Goal: Task Accomplishment & Management: Manage account settings

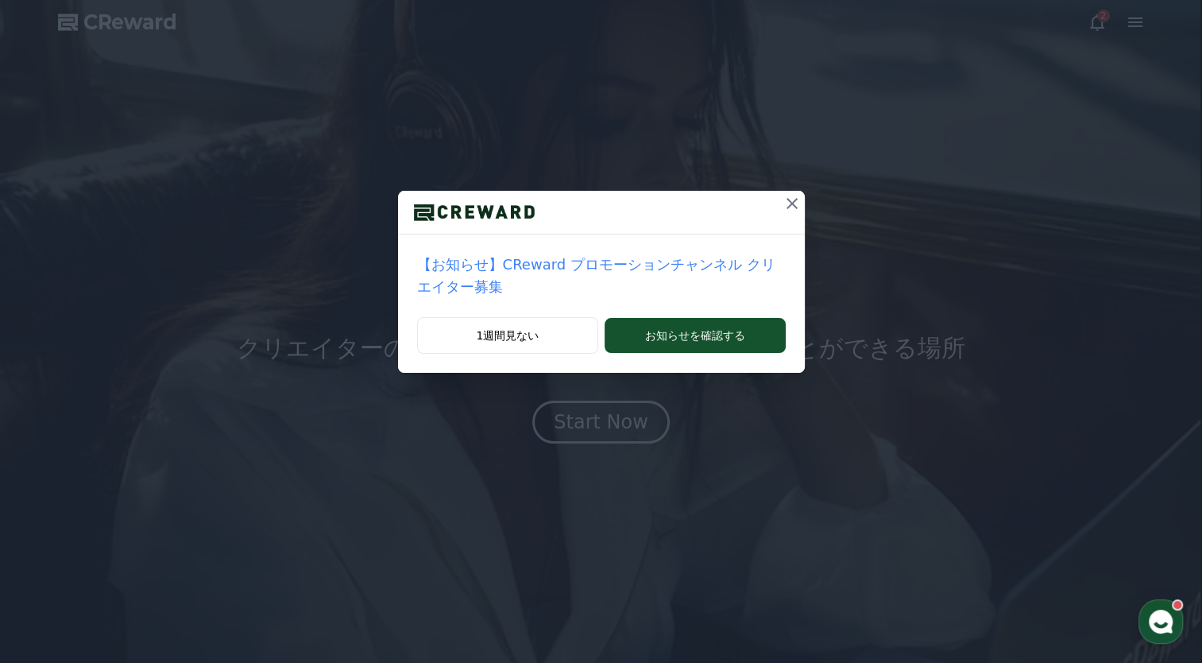
click at [601, 391] on div "【お知らせ】CReward プロモーションチャンネル クリエイター募集 1週間見ない お知らせを確認する" at bounding box center [601, 331] width 1202 height 663
click at [563, 377] on div "【お知らせ】CReward プロモーションチャンネル クリエイター募集 1週間見ない お知らせを確認する" at bounding box center [601, 331] width 1202 height 663
click at [566, 358] on div "【お知らせ】CReward プロモーションチャンネル クリエイター募集 1週間見ない お知らせを確認する" at bounding box center [601, 199] width 1202 height 398
click at [584, 332] on div "1週間見ない お知らせを確認する" at bounding box center [601, 345] width 407 height 56
drag, startPoint x: 586, startPoint y: 319, endPoint x: 580, endPoint y: 338, distance: 19.1
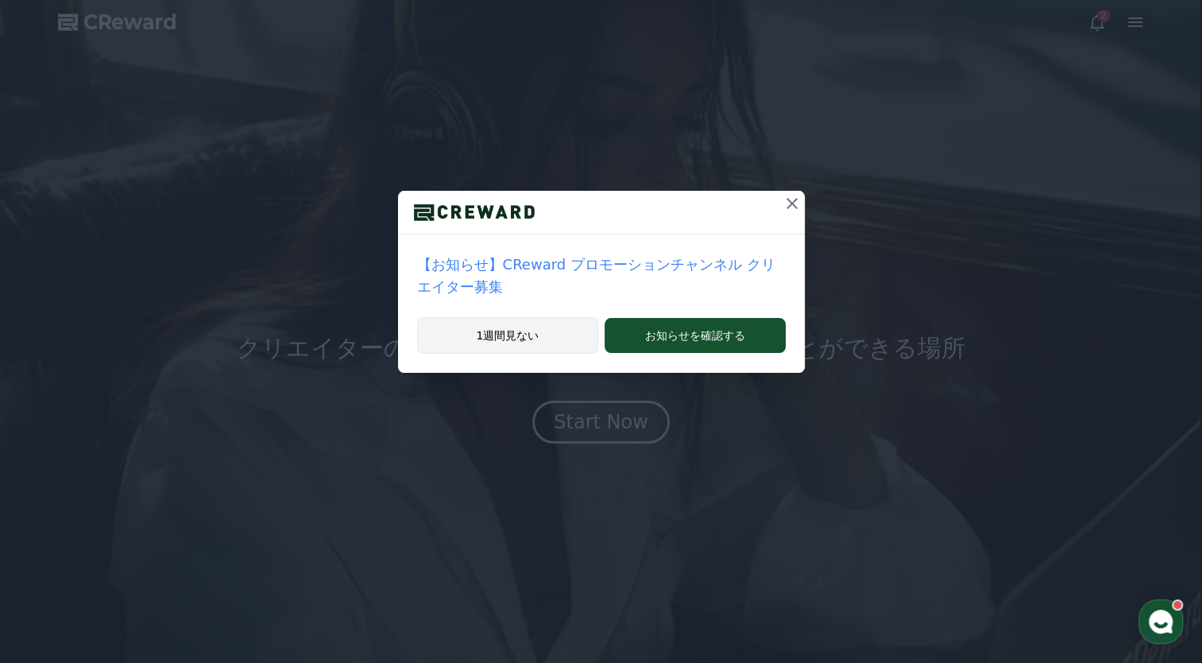
click at [586, 319] on button "1週間見ない" at bounding box center [508, 335] width 182 height 37
click at [580, 339] on div "1週間見ない お知らせを確認する" at bounding box center [601, 345] width 407 height 56
drag, startPoint x: 579, startPoint y: 343, endPoint x: 573, endPoint y: 358, distance: 15.3
click at [575, 350] on div "【お知らせ】CReward プロモーションチャンネル クリエイター募集 1週間見ない お知らせを確認する" at bounding box center [601, 199] width 1202 height 398
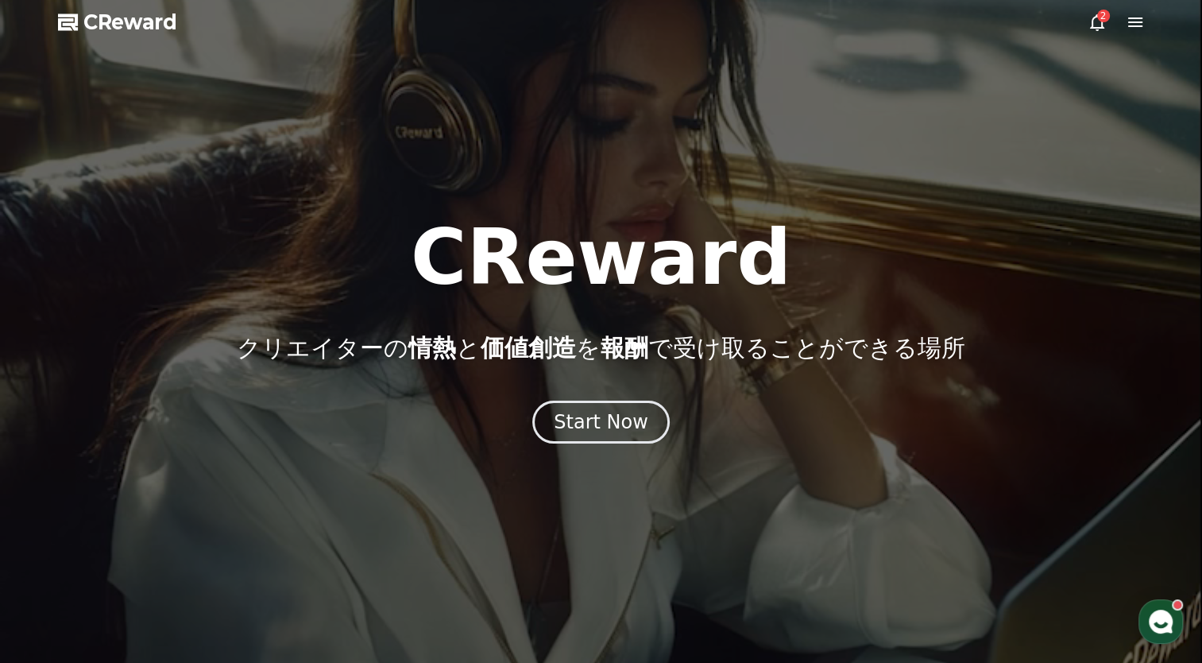
drag, startPoint x: 570, startPoint y: 368, endPoint x: 1092, endPoint y: 189, distance: 551.9
click at [574, 366] on div "CReward クリエイターの 情熱 と 価値創造 を 報酬 で受け取ることができる場所 Start Now" at bounding box center [601, 331] width 1202 height 224
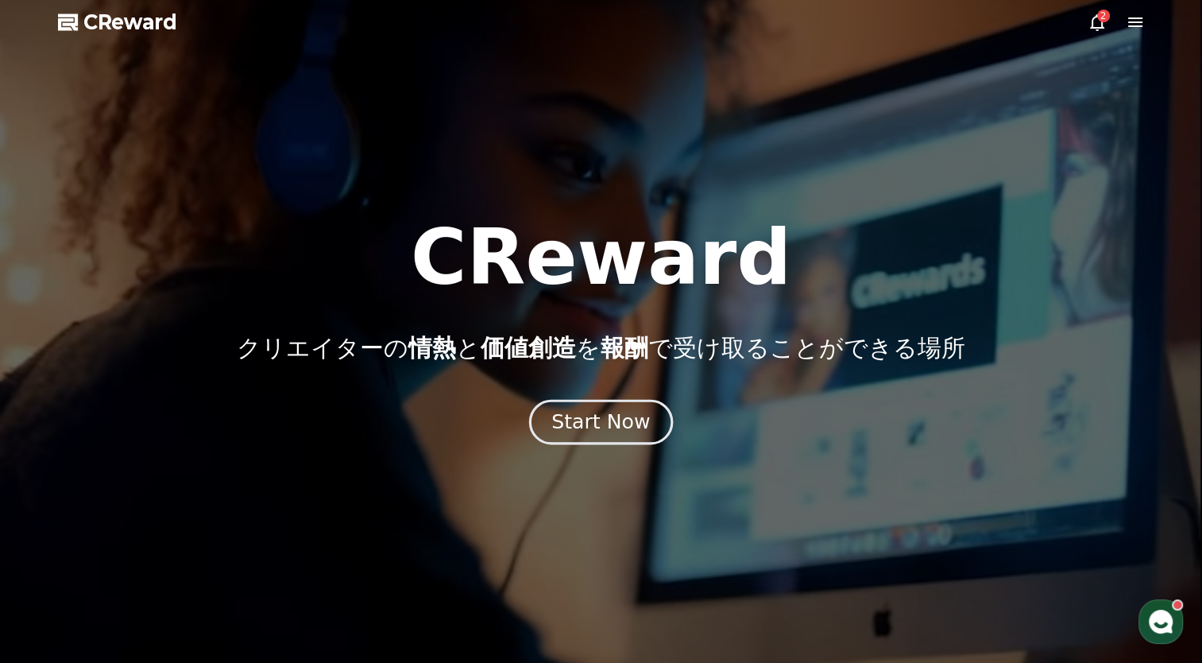
drag, startPoint x: 0, startPoint y: 0, endPoint x: 584, endPoint y: 424, distance: 722.0
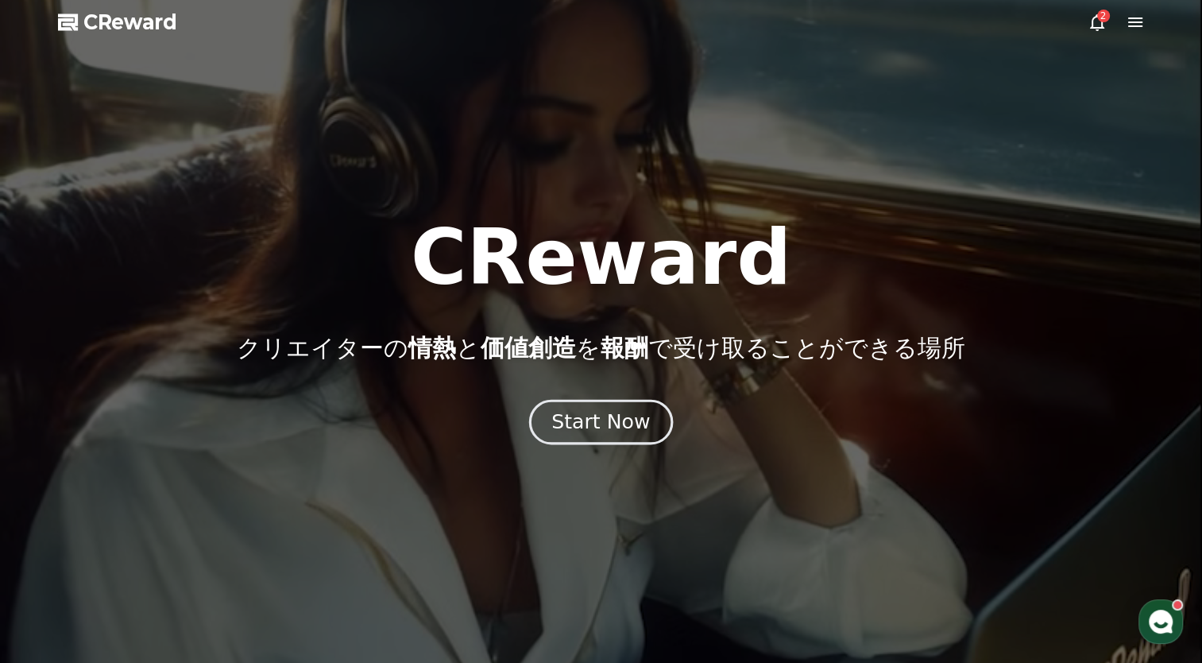
click at [584, 424] on div "Start Now" at bounding box center [601, 422] width 99 height 27
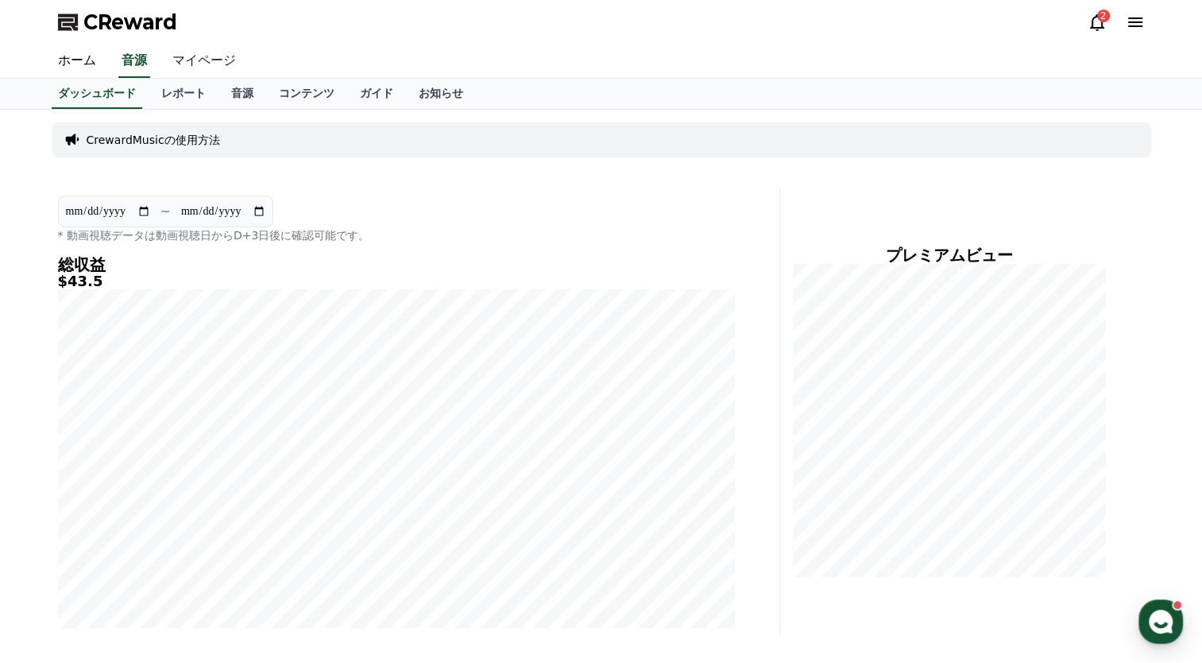
click at [203, 68] on link "マイページ" at bounding box center [204, 61] width 89 height 33
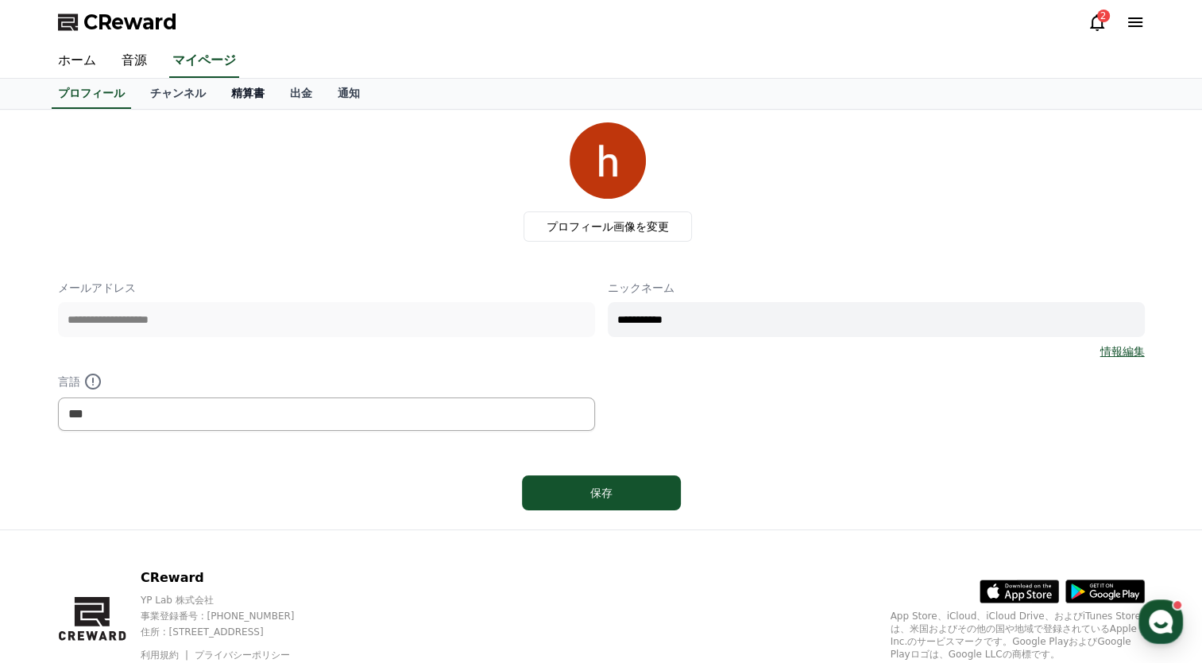
click at [219, 98] on link "精算書" at bounding box center [248, 94] width 59 height 30
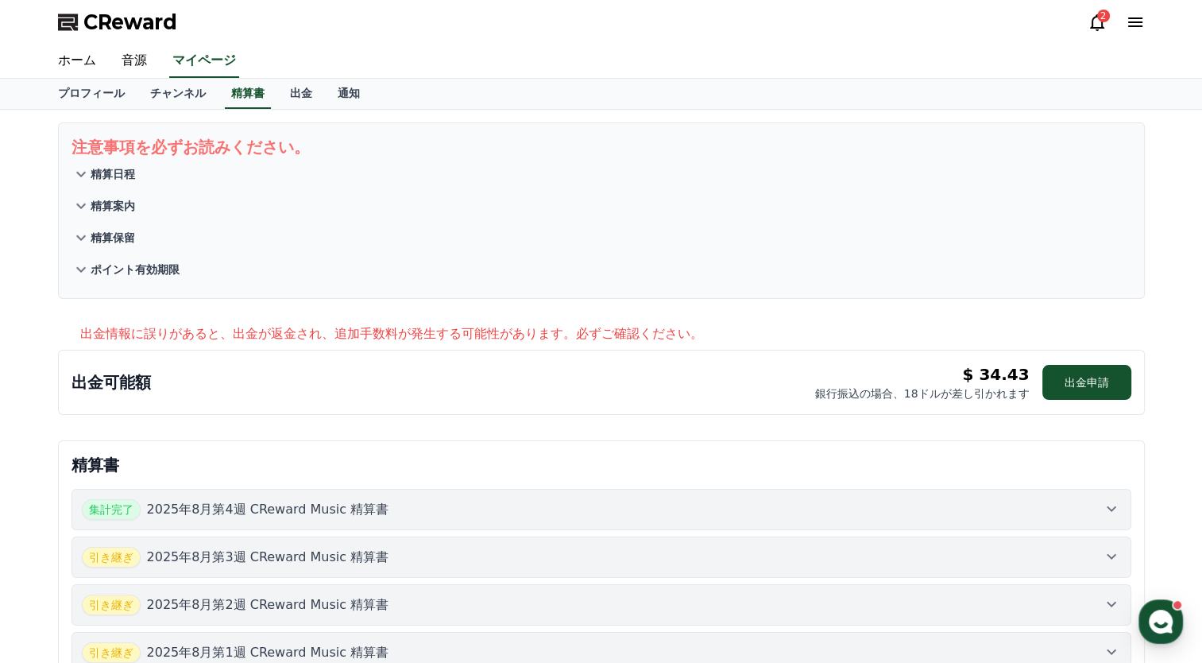
click at [714, 30] on div "CReward 2" at bounding box center [601, 22] width 1113 height 45
